Goal: Task Accomplishment & Management: Manage account settings

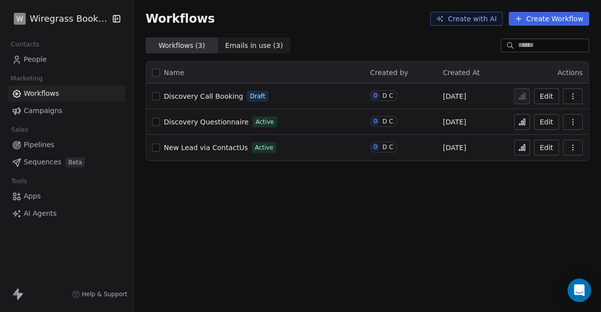
click at [31, 200] on span "Apps" at bounding box center [32, 196] width 17 height 10
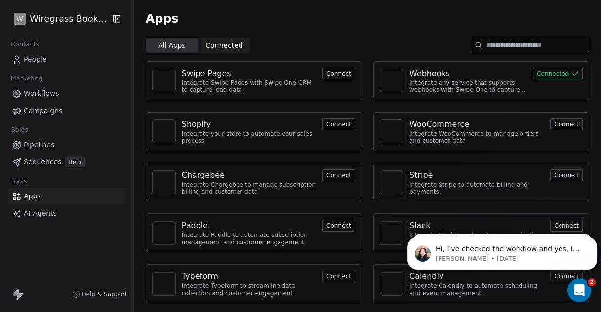
click at [488, 45] on input at bounding box center [538, 45] width 102 height 13
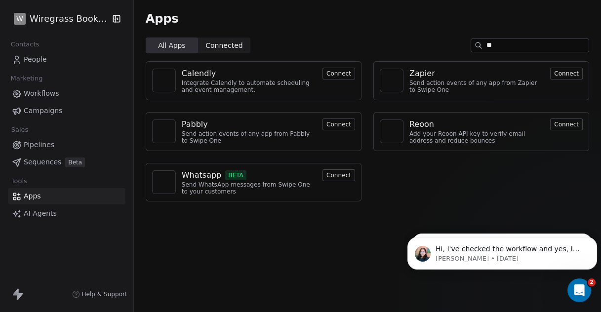
type input "*"
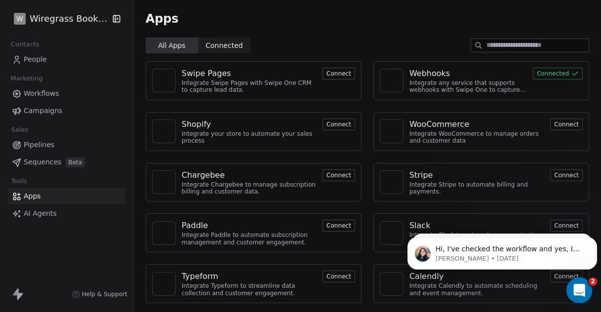
click at [574, 287] on icon "Open Intercom Messenger" at bounding box center [578, 289] width 16 height 16
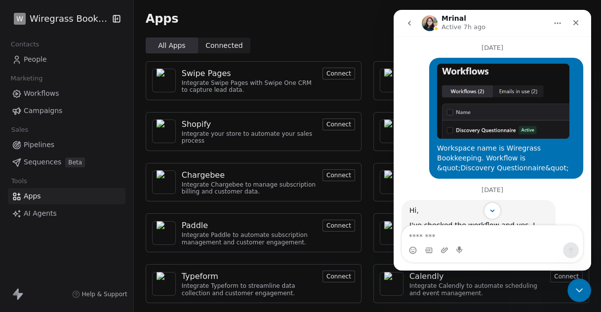
scroll to position [574, 0]
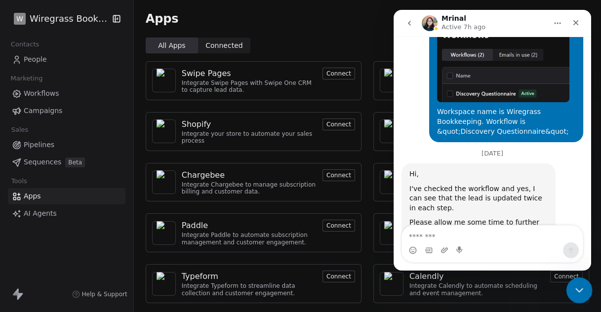
click at [577, 290] on icon "Close Intercom Messenger" at bounding box center [578, 289] width 7 height 4
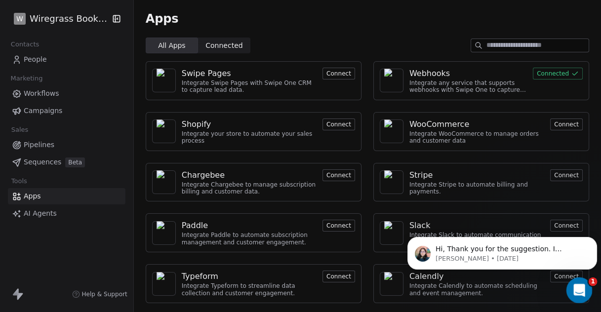
scroll to position [0, 0]
click at [580, 290] on icon "Open Intercom Messenger" at bounding box center [578, 289] width 16 height 16
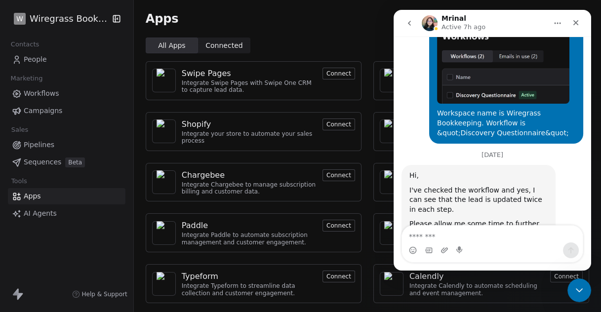
scroll to position [574, 0]
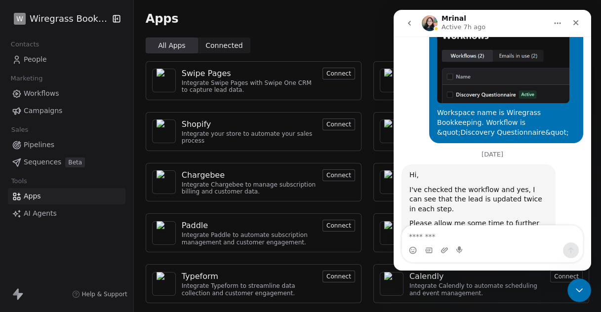
click at [408, 21] on icon "go back" at bounding box center [410, 23] width 8 height 8
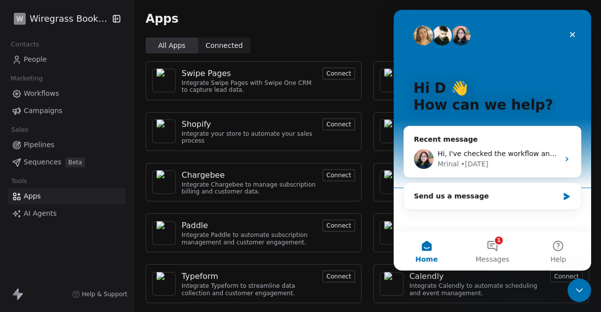
scroll to position [0, 0]
click at [489, 246] on button "1 Messages" at bounding box center [492, 251] width 66 height 40
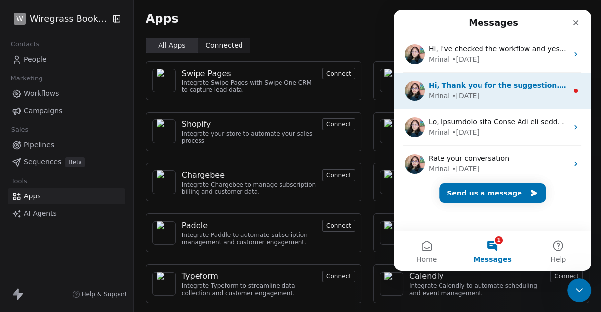
click at [496, 92] on div "Mrinal • 1d ago" at bounding box center [498, 96] width 139 height 10
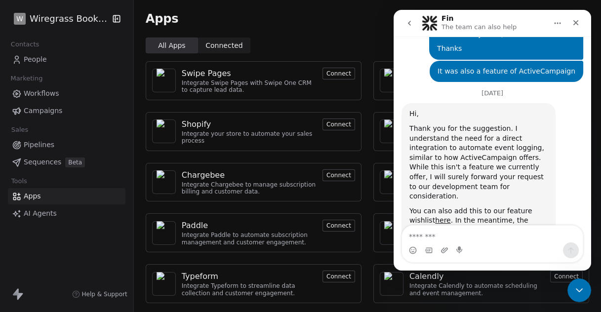
scroll to position [660, 0]
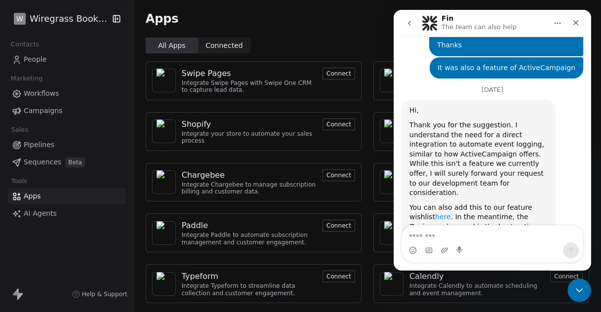
click at [435, 213] on link "here" at bounding box center [443, 217] width 16 height 8
click at [574, 25] on icon "Close" at bounding box center [576, 23] width 8 height 8
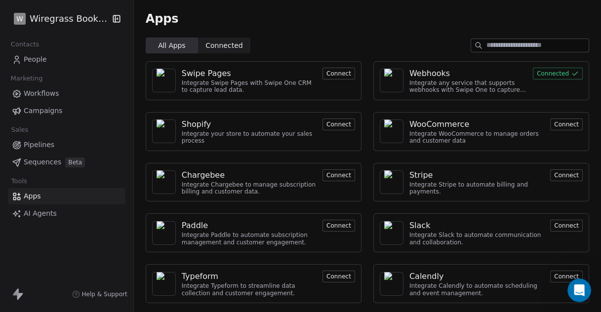
click at [33, 58] on span "People" at bounding box center [35, 59] width 23 height 10
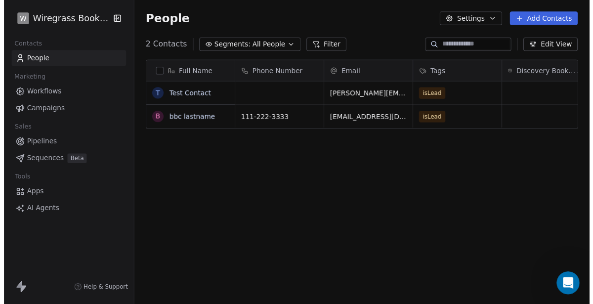
scroll to position [266, 459]
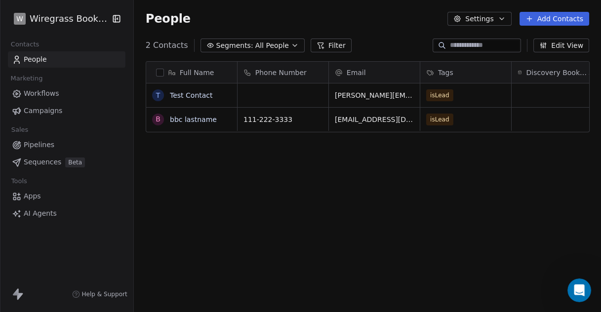
click at [503, 20] on icon "button" at bounding box center [502, 19] width 8 height 8
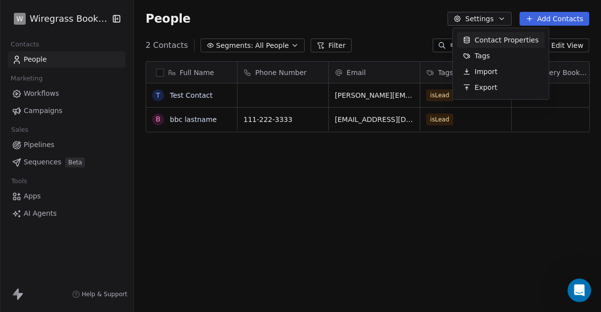
click at [503, 38] on span "Contact Properties" at bounding box center [507, 40] width 64 height 10
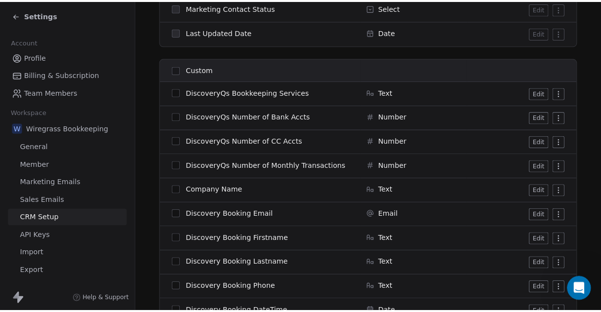
scroll to position [713, 0]
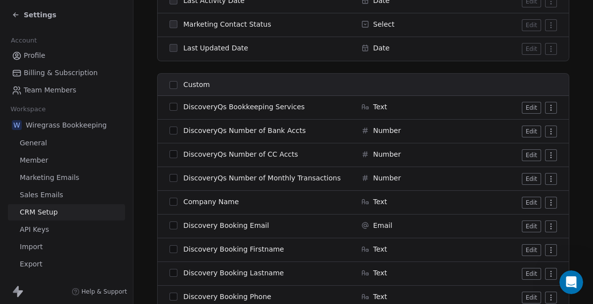
click at [533, 199] on button "Edit" at bounding box center [531, 203] width 19 height 12
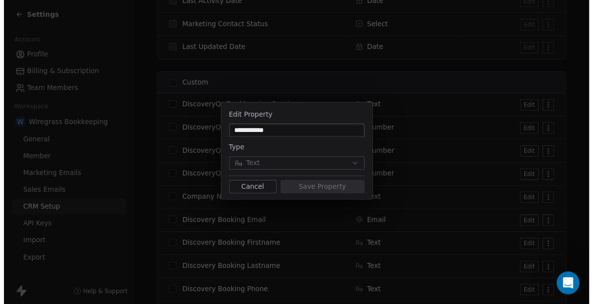
scroll to position [660, 0]
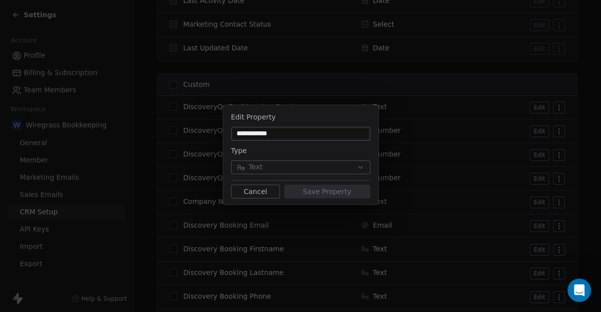
click at [237, 135] on input "**********" at bounding box center [300, 134] width 135 height 10
type input "**********"
click at [326, 187] on button "Save Property" at bounding box center [327, 192] width 86 height 14
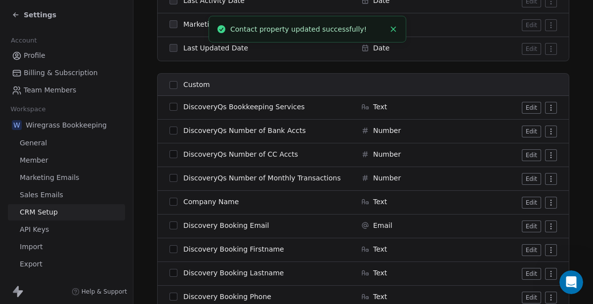
scroll to position [668, 0]
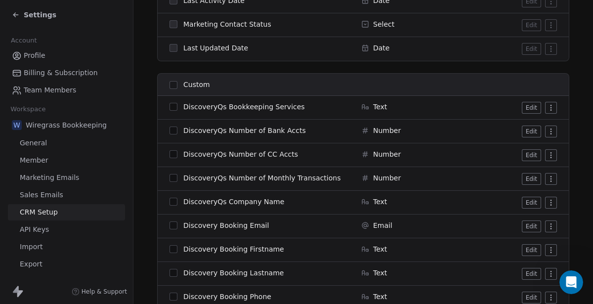
click at [266, 202] on span "DiscoveryQs Company Name" at bounding box center [233, 202] width 101 height 10
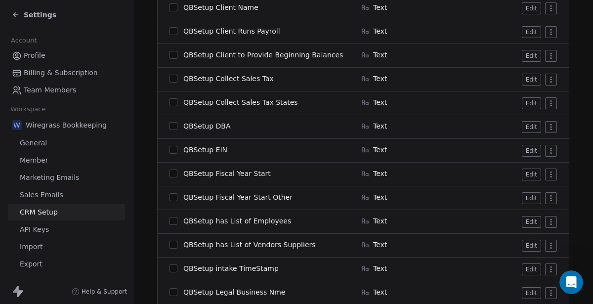
scroll to position [1257, 0]
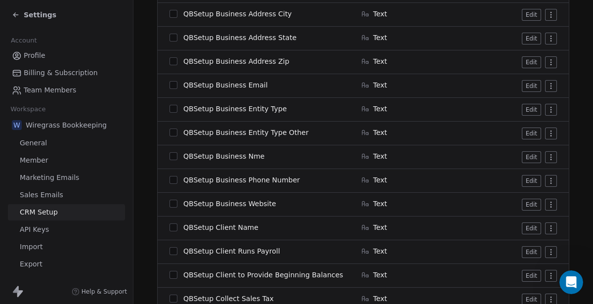
click at [414, 209] on td "Text" at bounding box center [407, 205] width 105 height 24
click at [338, 136] on td "QBSetup Business Entity Type Other" at bounding box center [257, 134] width 198 height 24
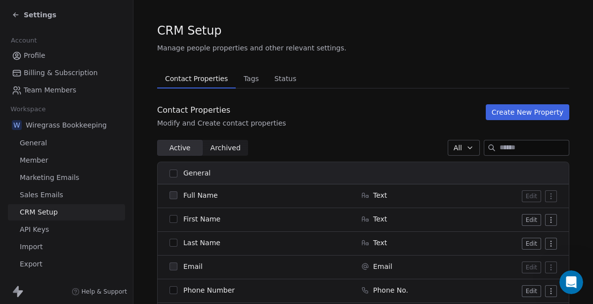
scroll to position [0, 0]
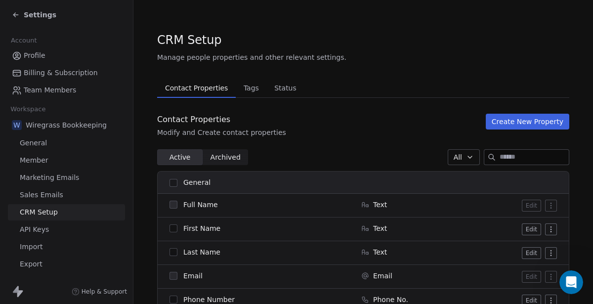
click at [524, 121] on button "Create New Property" at bounding box center [527, 122] width 83 height 16
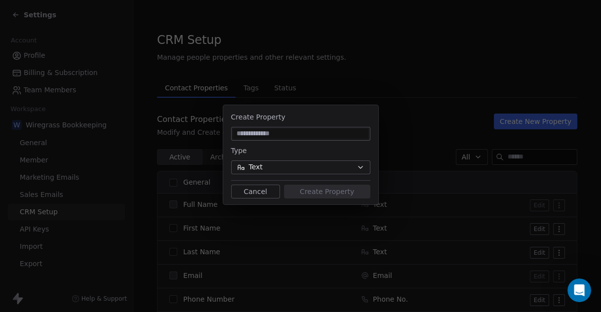
scroll to position [660, 0]
type input "**********"
click at [323, 166] on button "Text" at bounding box center [300, 168] width 139 height 14
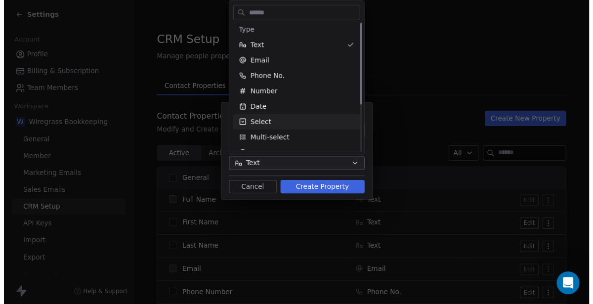
scroll to position [0, 0]
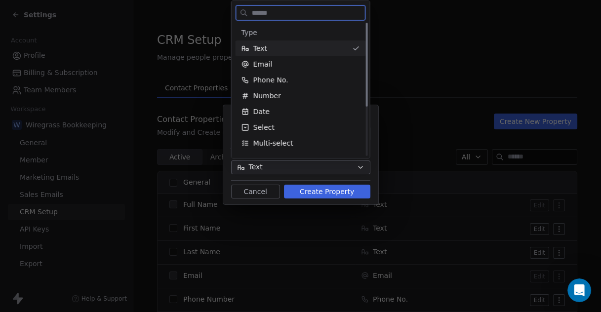
click at [284, 51] on div "Text" at bounding box center [295, 48] width 107 height 10
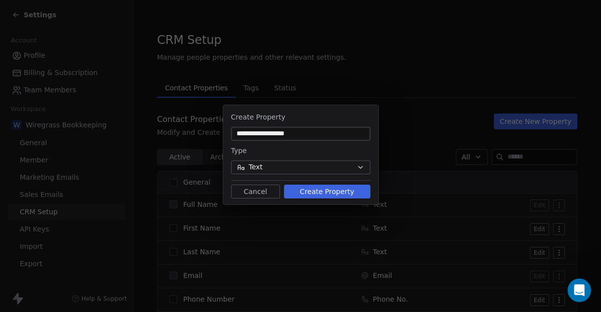
click at [342, 191] on button "Create Property" at bounding box center [327, 192] width 86 height 14
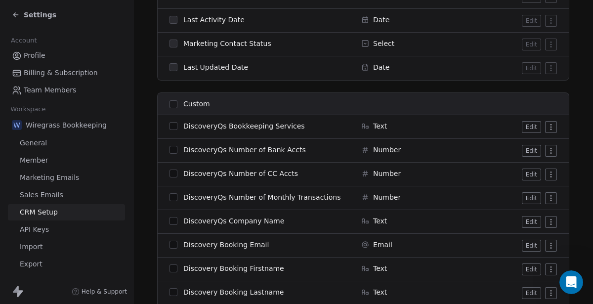
scroll to position [659, 0]
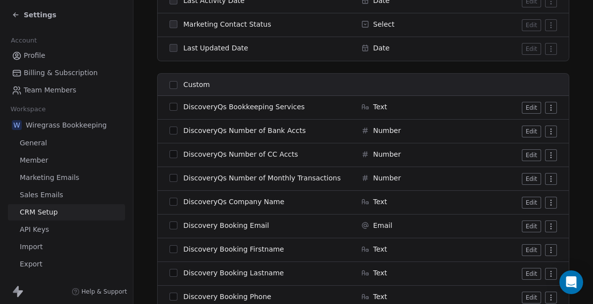
scroll to position [768, 0]
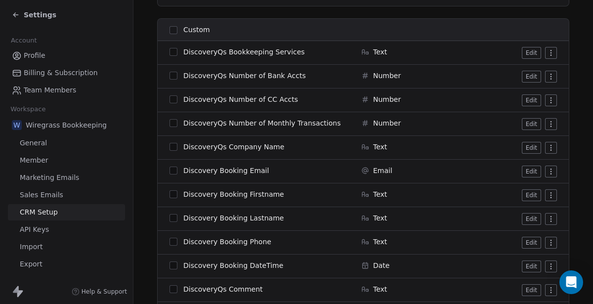
click at [192, 32] on span "Custom" at bounding box center [196, 30] width 27 height 10
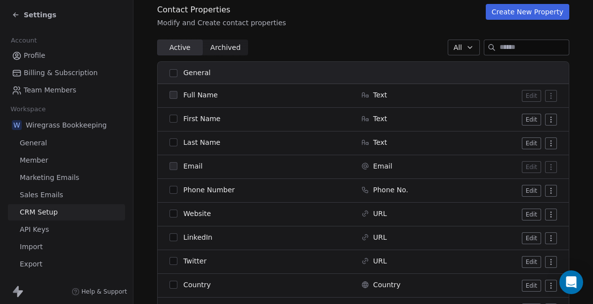
scroll to position [0, 0]
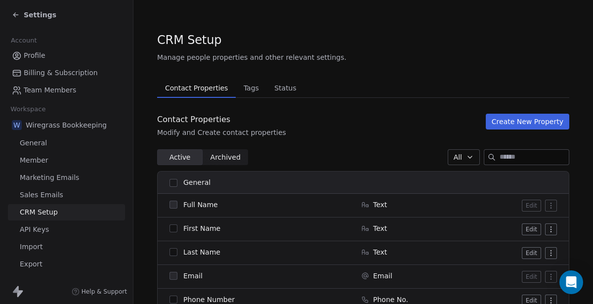
click at [240, 90] on span "Tags" at bounding box center [251, 88] width 23 height 14
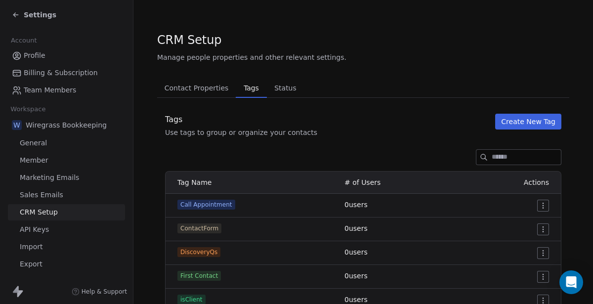
click at [201, 90] on span "Contact Properties" at bounding box center [197, 88] width 72 height 14
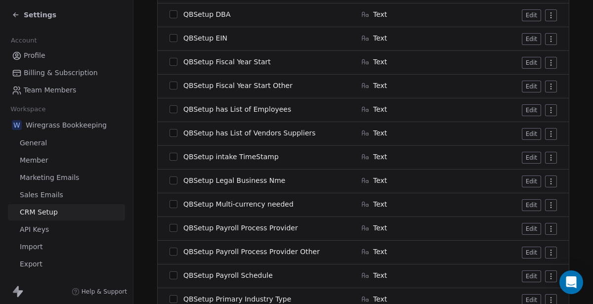
scroll to position [1897, 0]
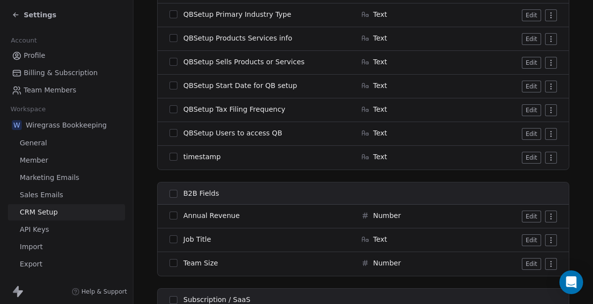
click at [537, 159] on button "Edit" at bounding box center [531, 158] width 19 height 12
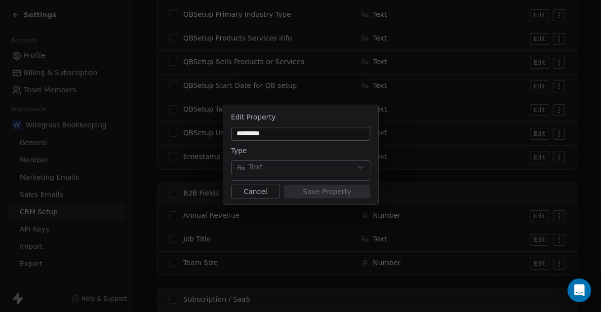
click at [236, 136] on input "*********" at bounding box center [300, 134] width 135 height 10
type input "**********"
drag, startPoint x: 321, startPoint y: 191, endPoint x: 289, endPoint y: 199, distance: 32.7
click at [321, 190] on button "Save Property" at bounding box center [327, 192] width 86 height 14
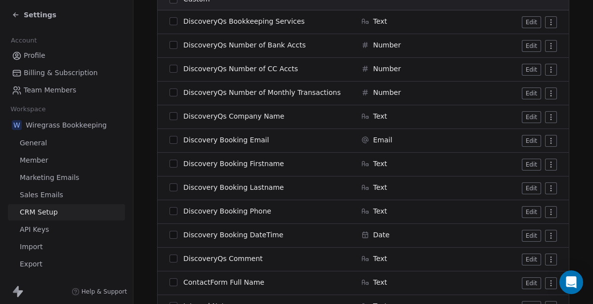
scroll to position [744, 0]
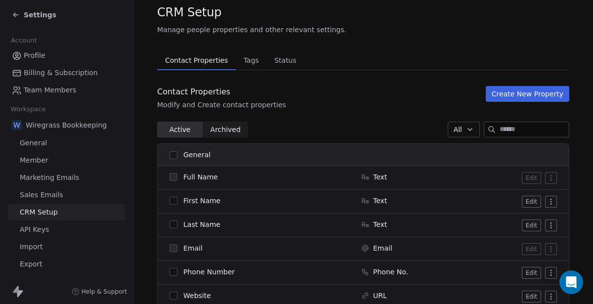
scroll to position [0, 0]
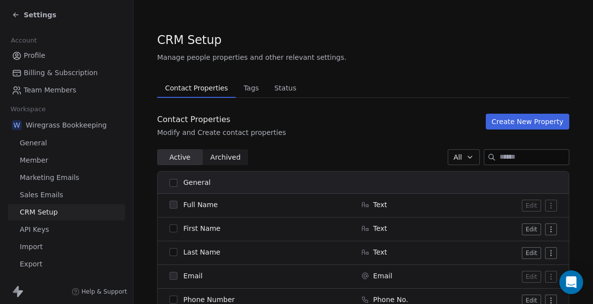
click at [522, 120] on button "Create New Property" at bounding box center [527, 122] width 83 height 16
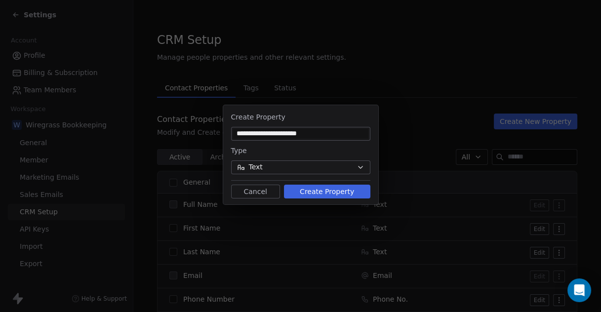
type input "**********"
click at [290, 171] on button "Text" at bounding box center [300, 168] width 139 height 14
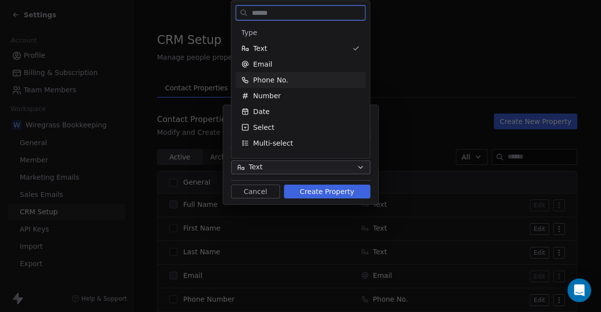
click at [277, 80] on span "Phone No." at bounding box center [270, 80] width 35 height 10
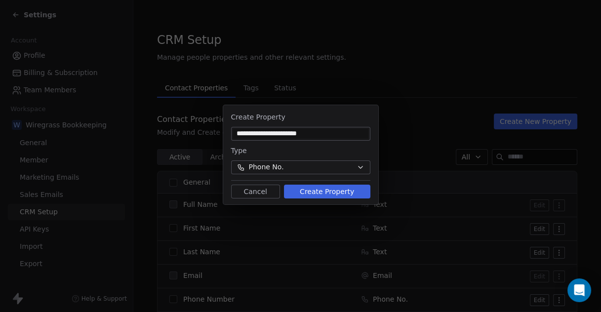
click at [342, 196] on button "Create Property" at bounding box center [327, 192] width 86 height 14
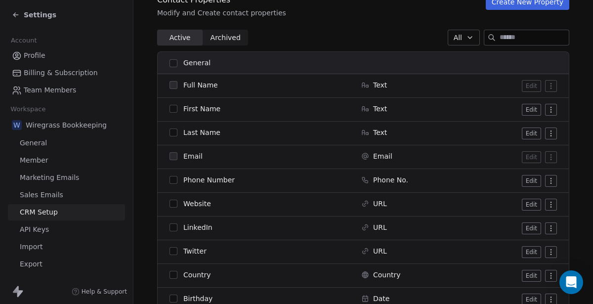
scroll to position [77, 0]
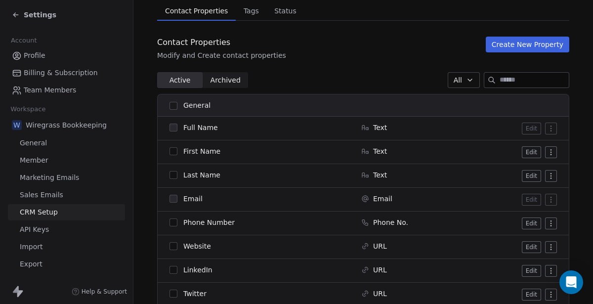
click at [536, 45] on button "Create New Property" at bounding box center [527, 45] width 83 height 16
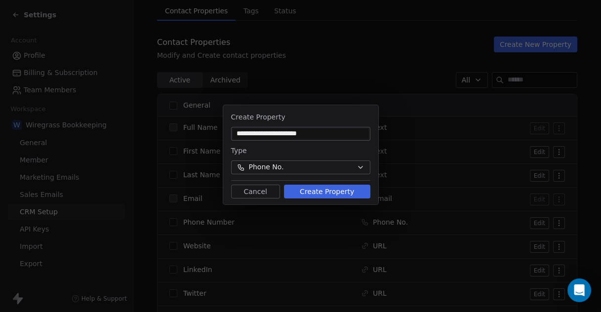
click at [279, 132] on input "**********" at bounding box center [300, 134] width 135 height 10
drag, startPoint x: 277, startPoint y: 134, endPoint x: 381, endPoint y: 128, distance: 104.4
click at [378, 131] on div "**********" at bounding box center [300, 156] width 601 height 134
type input "**********"
click at [328, 161] on button "Phone No." at bounding box center [300, 168] width 139 height 14
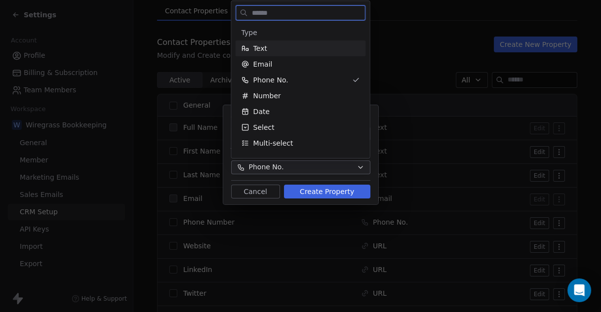
click at [263, 46] on span "Text" at bounding box center [260, 48] width 14 height 10
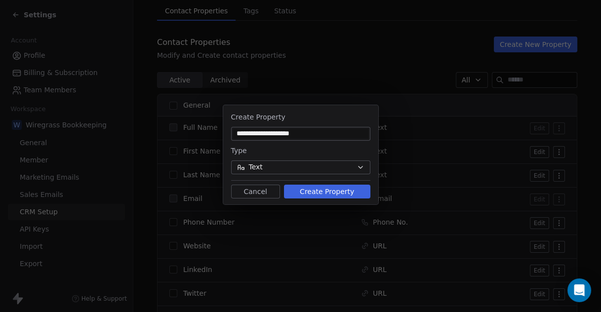
click at [344, 195] on button "Create Property" at bounding box center [327, 192] width 86 height 14
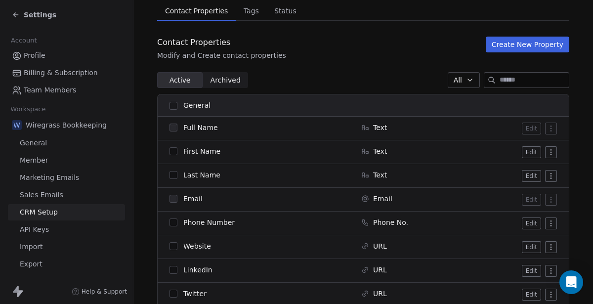
click at [543, 45] on button "Create New Property" at bounding box center [527, 45] width 83 height 16
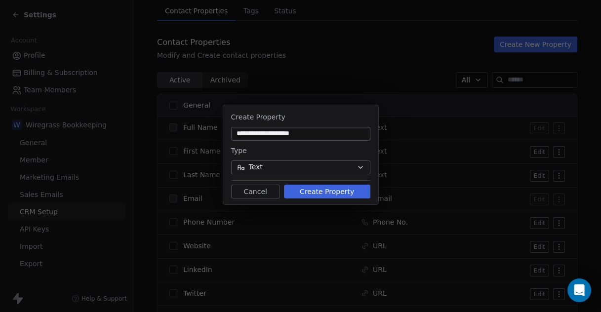
click at [285, 137] on input "**********" at bounding box center [300, 134] width 135 height 10
drag, startPoint x: 279, startPoint y: 135, endPoint x: 353, endPoint y: 135, distance: 74.1
click at [352, 135] on input "**********" at bounding box center [300, 134] width 135 height 10
type input "**********"
click at [359, 174] on button "Text" at bounding box center [300, 168] width 139 height 14
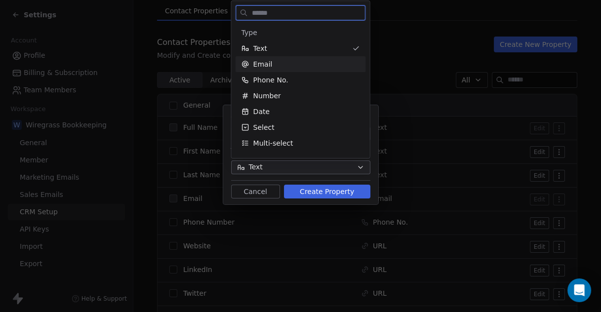
click at [279, 69] on div "Email" at bounding box center [301, 64] width 119 height 10
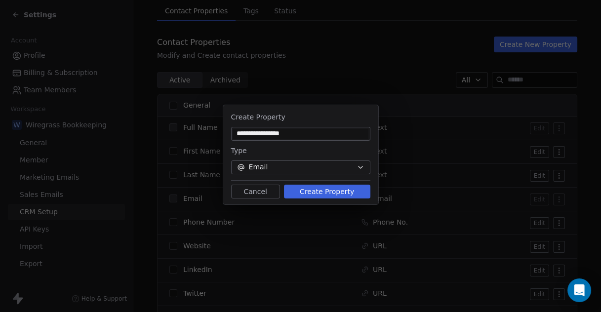
click at [334, 193] on button "Create Property" at bounding box center [327, 192] width 86 height 14
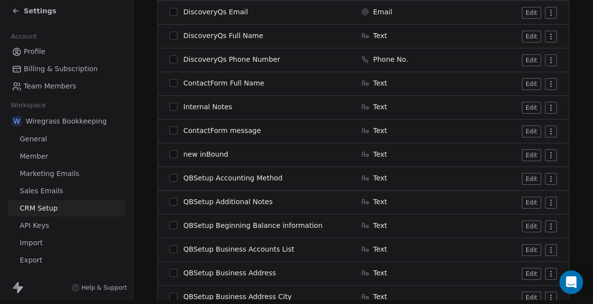
scroll to position [687, 0]
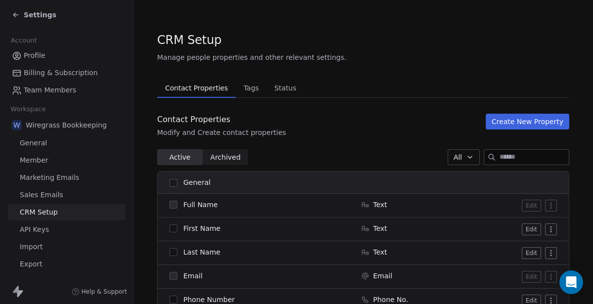
click at [528, 121] on button "Create New Property" at bounding box center [527, 122] width 83 height 16
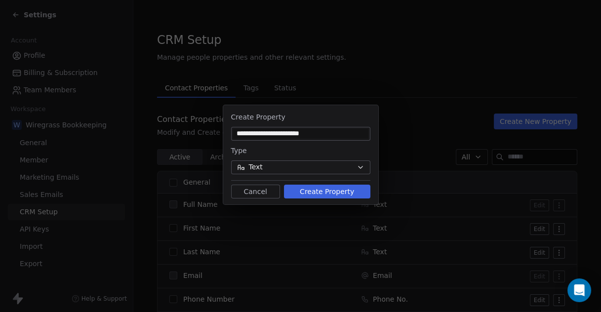
type input "**********"
click at [324, 193] on button "Create Property" at bounding box center [327, 192] width 86 height 14
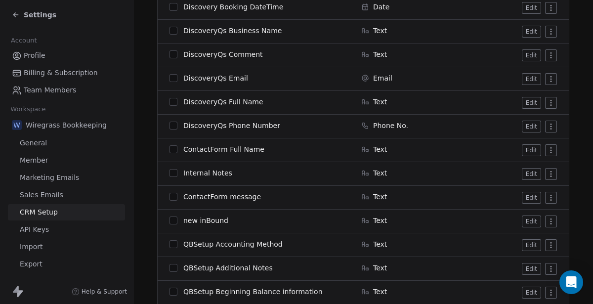
scroll to position [1101, 0]
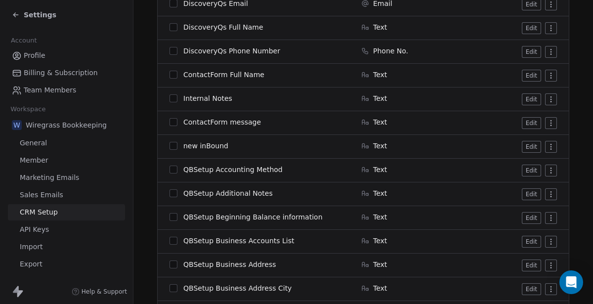
click at [243, 124] on span "ContactForm message" at bounding box center [222, 122] width 78 height 10
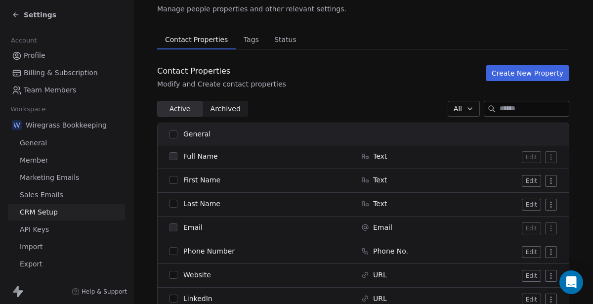
scroll to position [0, 0]
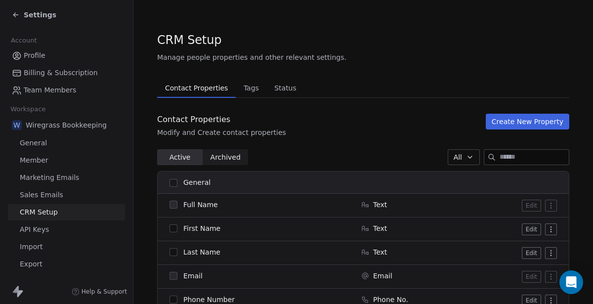
click at [514, 119] on button "Create New Property" at bounding box center [527, 122] width 83 height 16
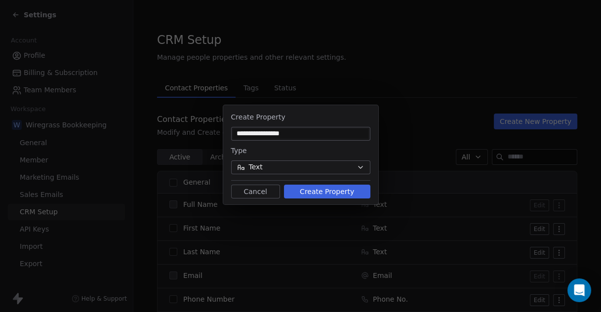
type input "**********"
click at [316, 164] on button "Text" at bounding box center [300, 168] width 139 height 14
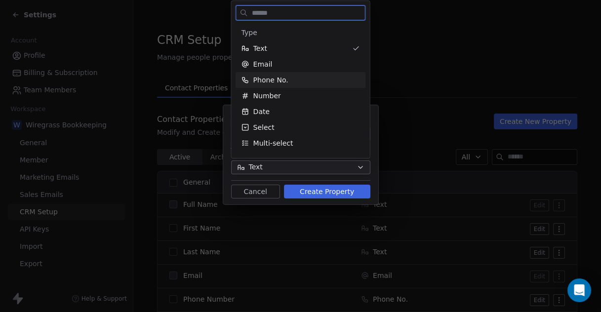
click at [277, 82] on span "Phone No." at bounding box center [270, 80] width 35 height 10
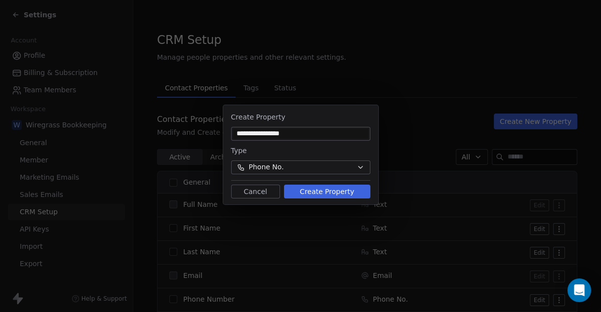
click at [335, 191] on button "Create Property" at bounding box center [327, 192] width 86 height 14
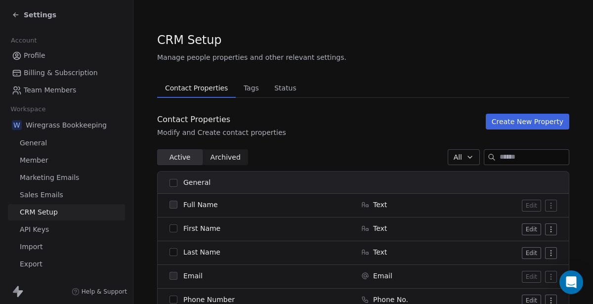
click at [507, 120] on button "Create New Property" at bounding box center [527, 122] width 83 height 16
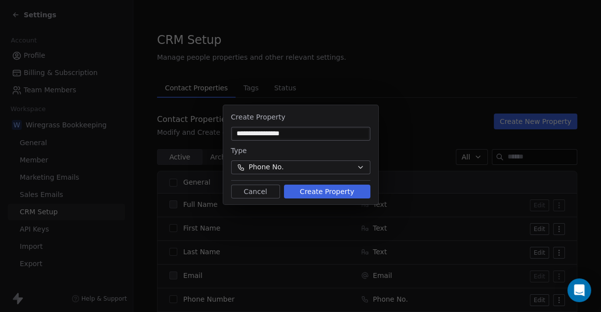
click at [289, 132] on input "**********" at bounding box center [300, 134] width 135 height 10
type input "**********"
click at [300, 166] on button "Phone No." at bounding box center [300, 168] width 139 height 14
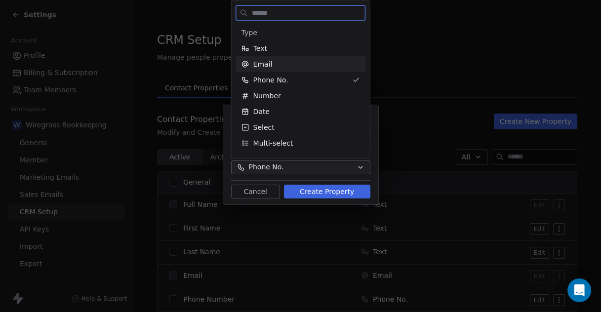
click at [265, 64] on span "Email" at bounding box center [262, 64] width 19 height 10
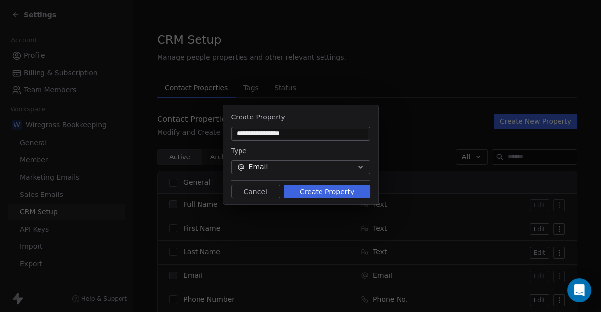
click at [326, 190] on button "Create Property" at bounding box center [327, 192] width 86 height 14
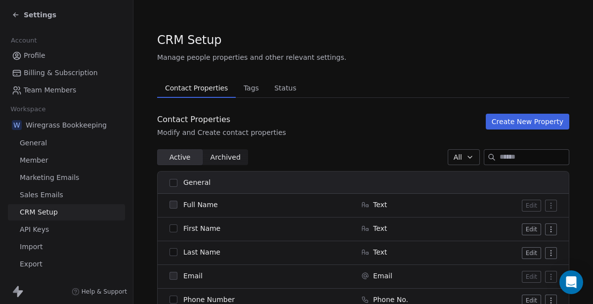
click at [504, 118] on button "Create New Property" at bounding box center [527, 122] width 83 height 16
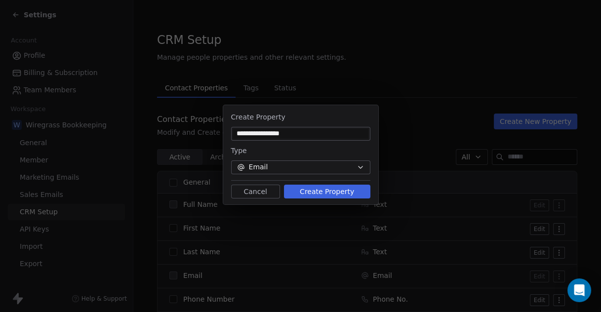
click at [289, 131] on input "**********" at bounding box center [300, 134] width 135 height 10
click at [288, 132] on input "**********" at bounding box center [300, 134] width 135 height 10
type input "**********"
click at [315, 168] on button "Email" at bounding box center [300, 168] width 139 height 14
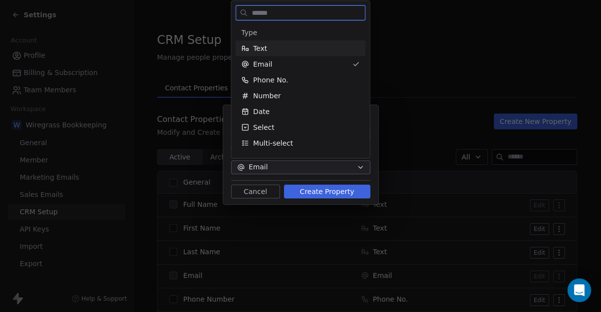
click at [266, 46] on div "Text" at bounding box center [301, 48] width 119 height 10
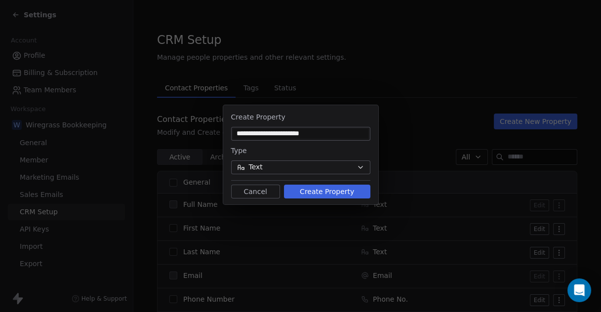
click at [316, 192] on button "Create Property" at bounding box center [327, 192] width 86 height 14
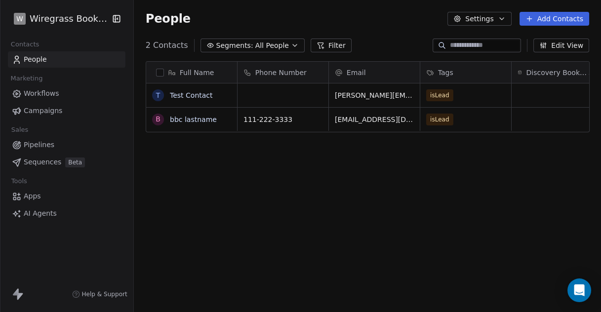
scroll to position [266, 459]
click at [36, 197] on span "Apps" at bounding box center [32, 196] width 17 height 10
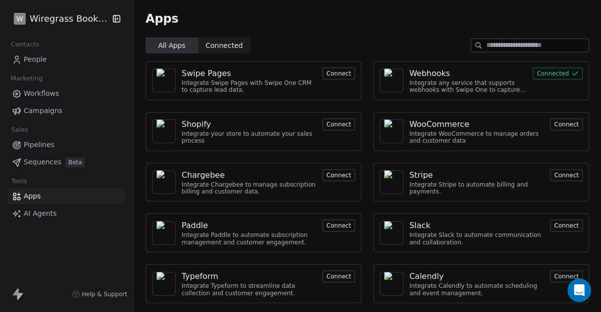
click at [429, 73] on div "Webhooks" at bounding box center [430, 74] width 41 height 12
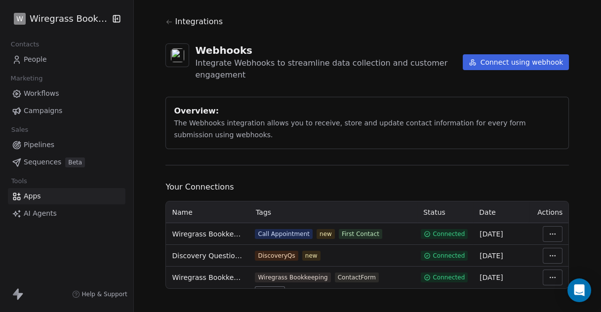
scroll to position [24, 0]
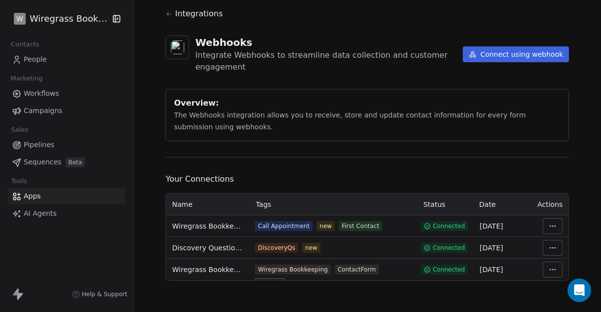
click at [547, 225] on html "W Wiregrass Bookkeeping Contacts People Marketing Workflows Campaigns Sales Pip…" at bounding box center [300, 156] width 601 height 312
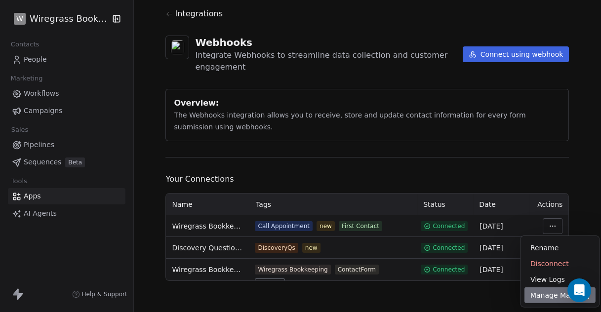
click at [537, 296] on div "Manage Mapping" at bounding box center [560, 296] width 71 height 16
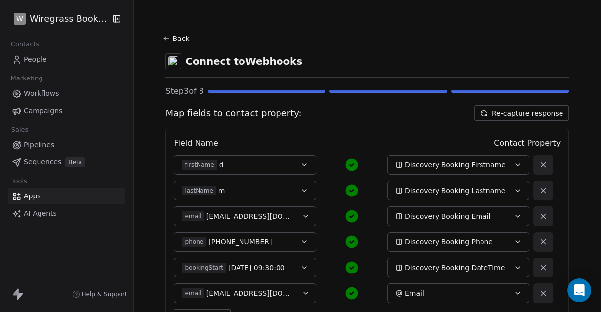
click at [181, 38] on button "Back" at bounding box center [178, 39] width 32 height 18
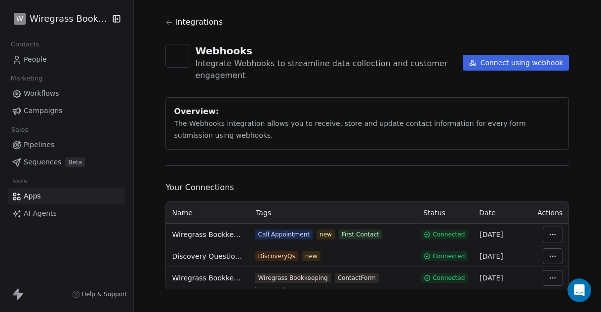
scroll to position [24, 0]
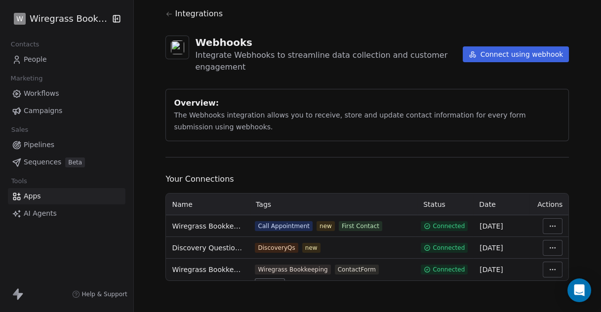
click at [558, 245] on html "W Wiregrass Bookkeeping Contacts People Marketing Workflows Campaigns Sales Pip…" at bounding box center [300, 156] width 601 height 312
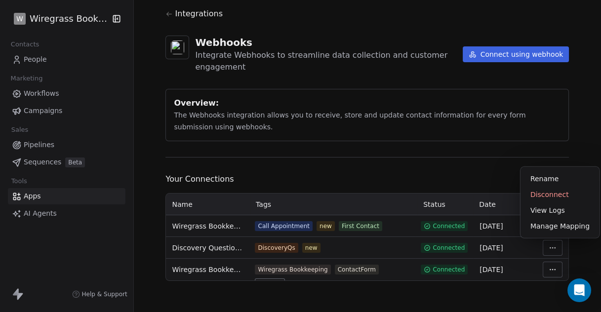
click at [541, 232] on div "Manage Mapping" at bounding box center [560, 226] width 71 height 16
